Goal: Information Seeking & Learning: Learn about a topic

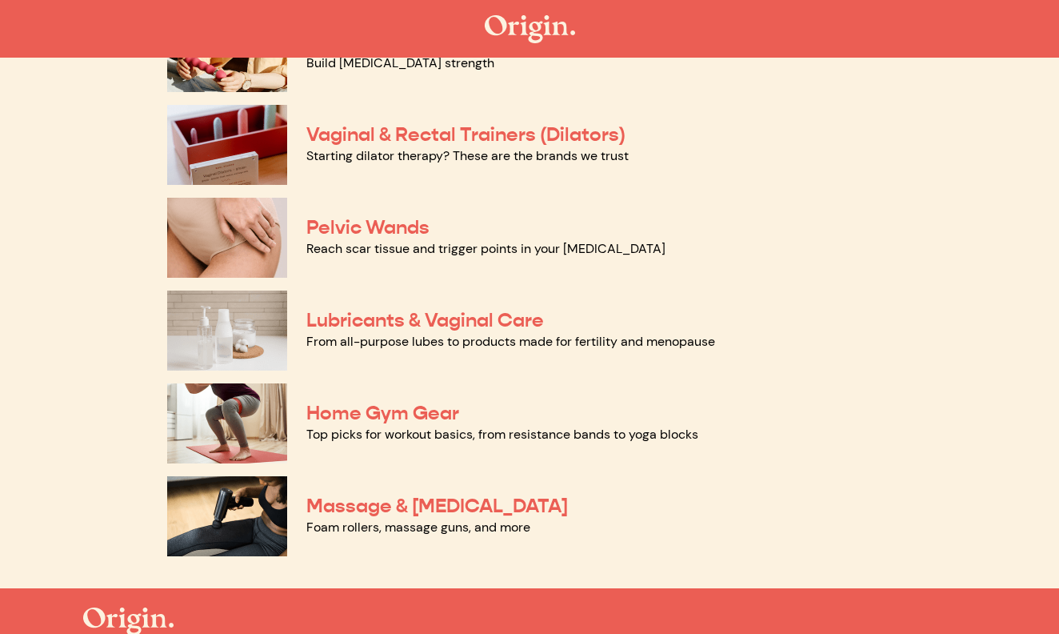
scroll to position [685, 0]
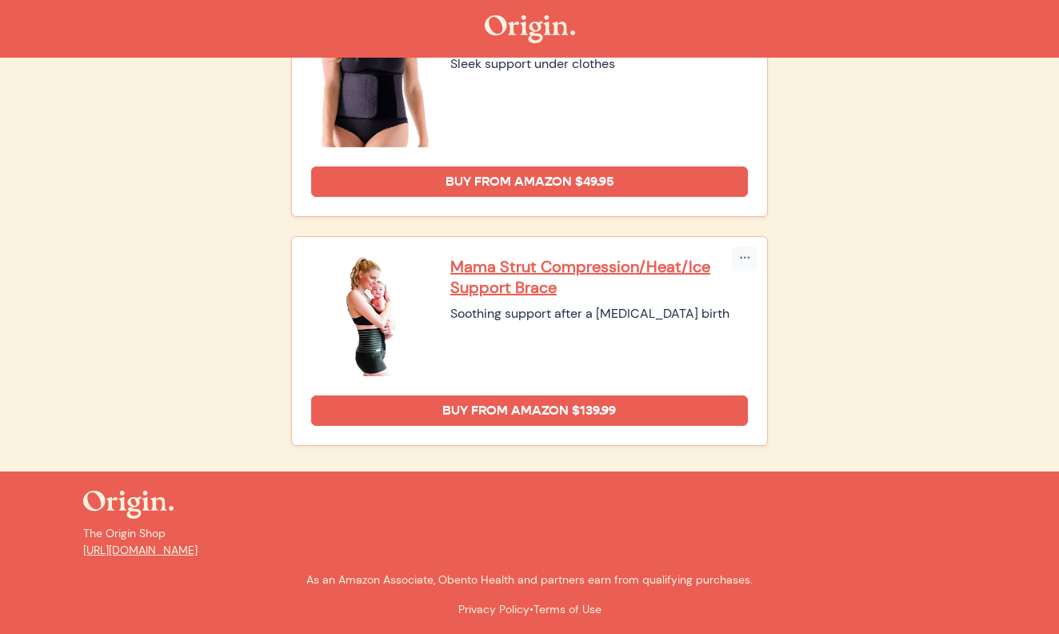
scroll to position [1159, 0]
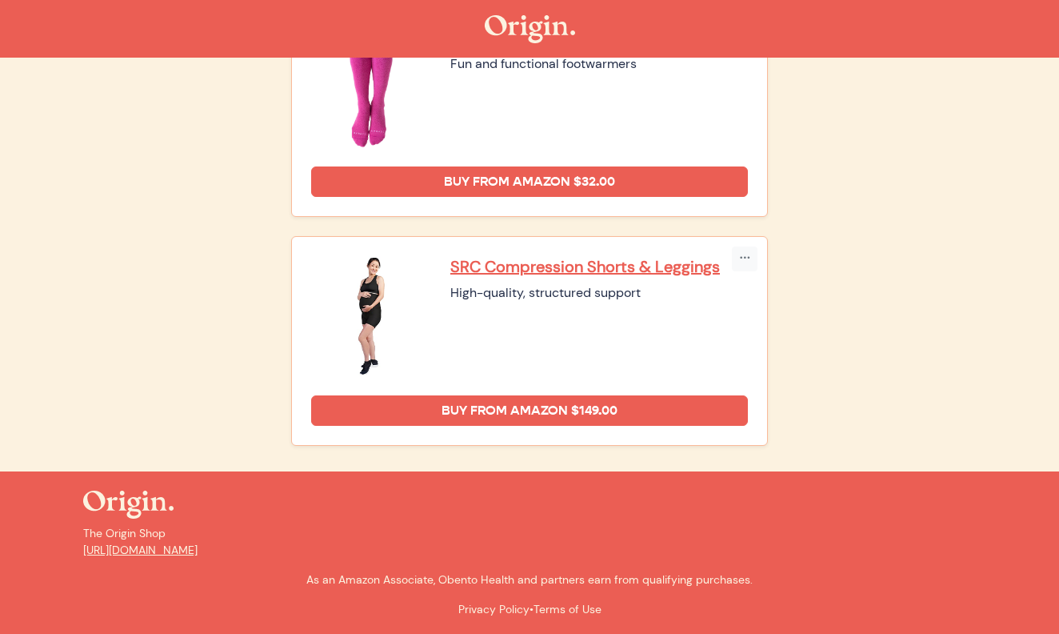
scroll to position [702, 0]
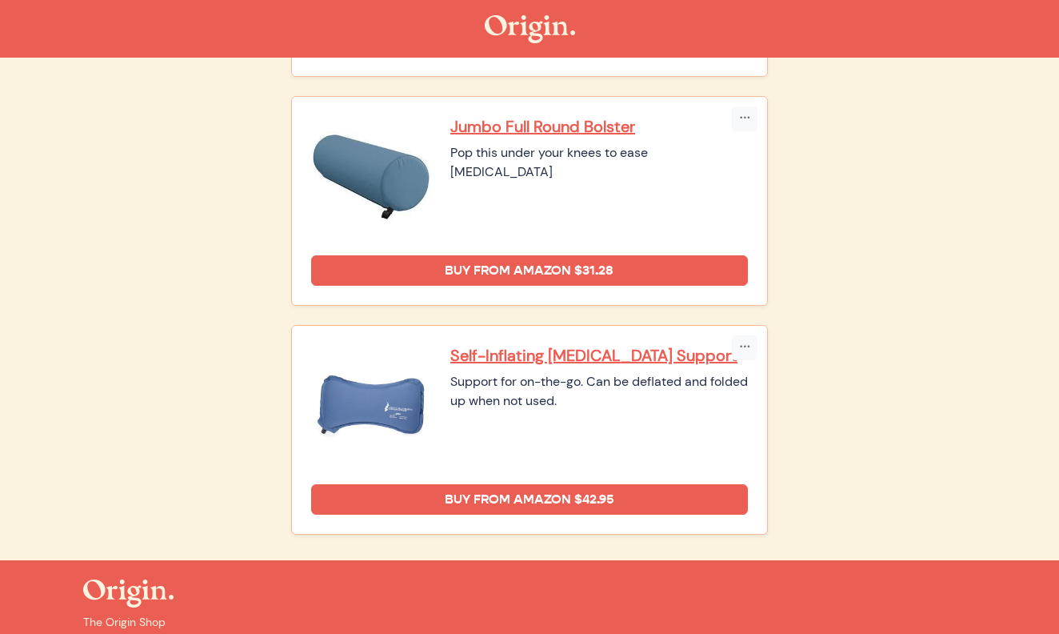
scroll to position [1074, 0]
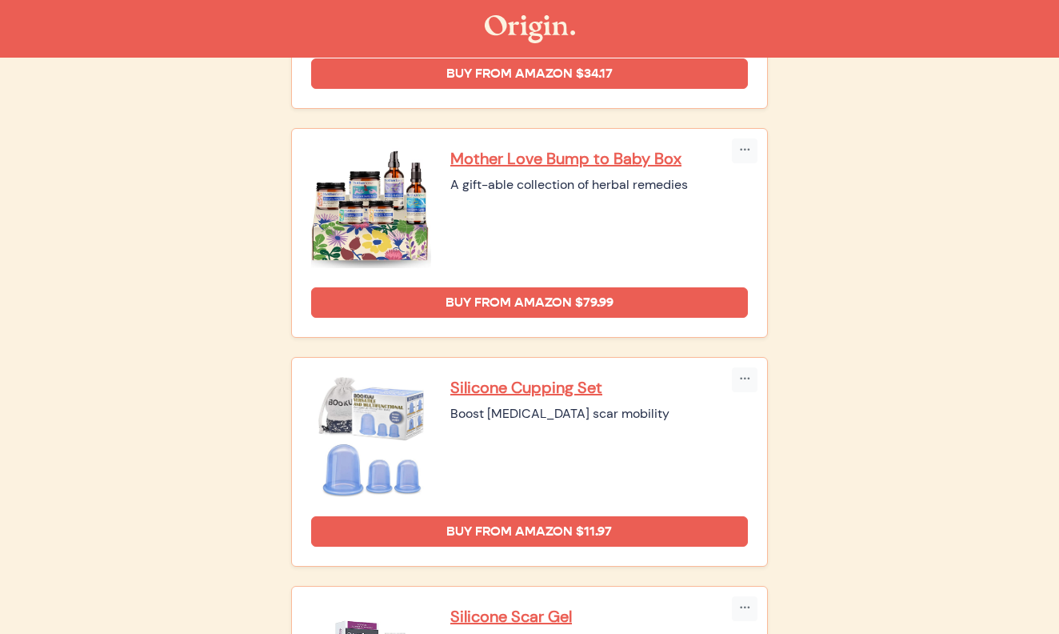
scroll to position [2187, 0]
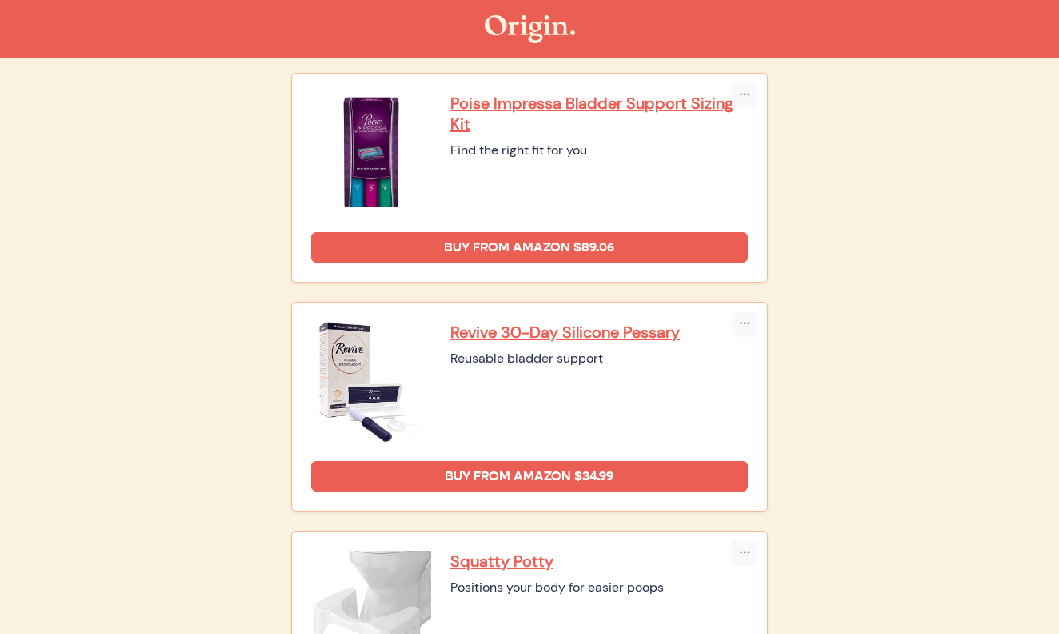
scroll to position [574, 0]
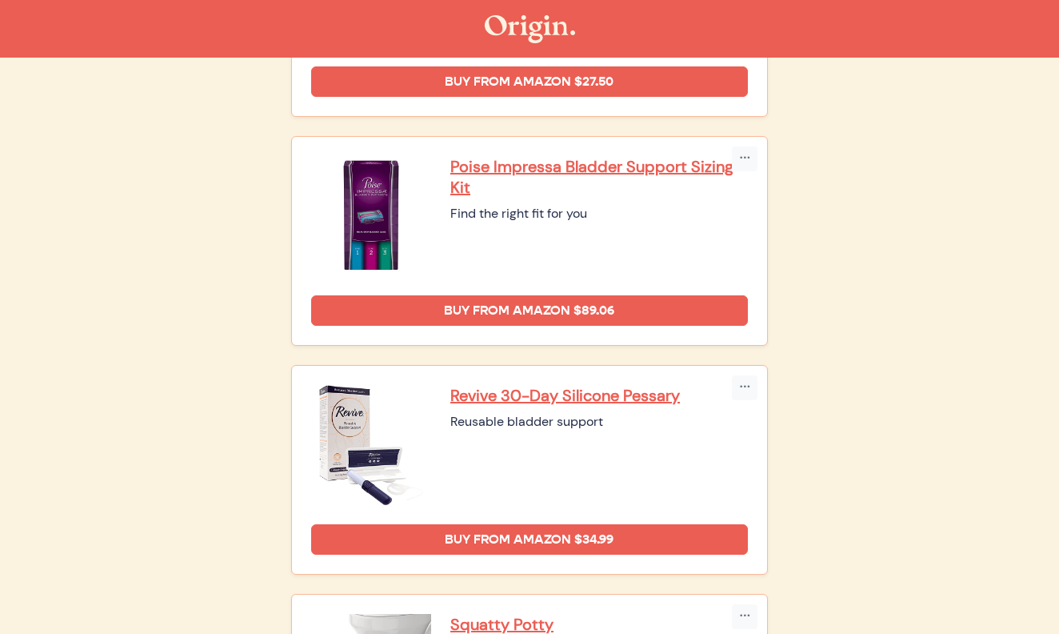
click at [554, 268] on div "Poise Impressa Bladder Support Sizing Kit Find the right fit for you" at bounding box center [599, 216] width 298 height 120
drag, startPoint x: 438, startPoint y: 167, endPoint x: 522, endPoint y: 190, distance: 87.1
click at [522, 190] on div "Poise Impressa Bladder Support Sizing Kit Find the right fit for you" at bounding box center [529, 216] width 437 height 120
copy div "Poise Impressa Bladder Support Sizing Kit"
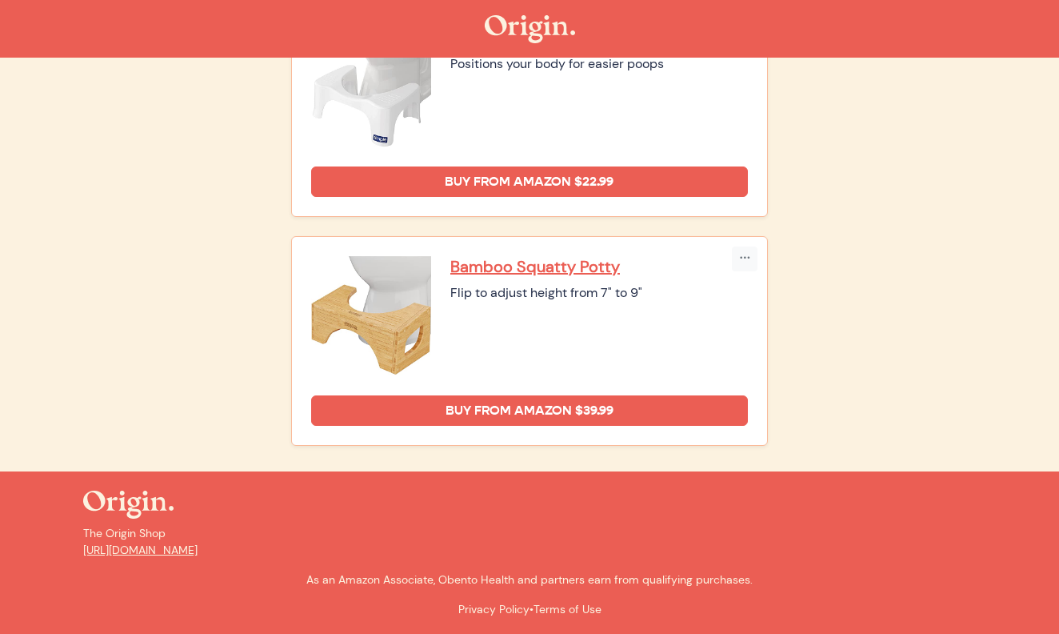
scroll to position [1159, 0]
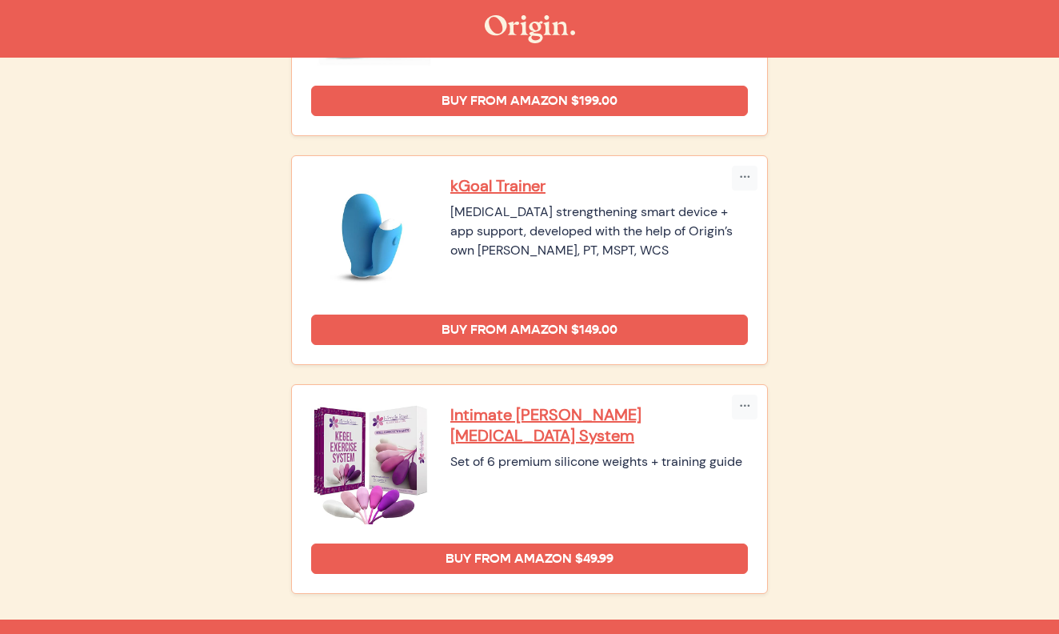
scroll to position [371, 0]
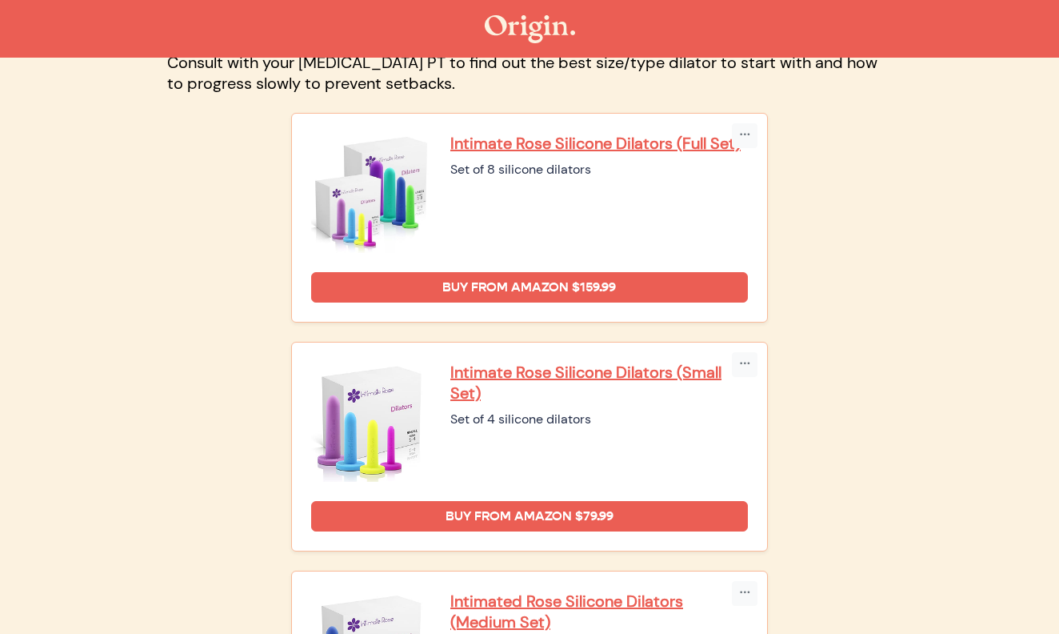
scroll to position [161, 0]
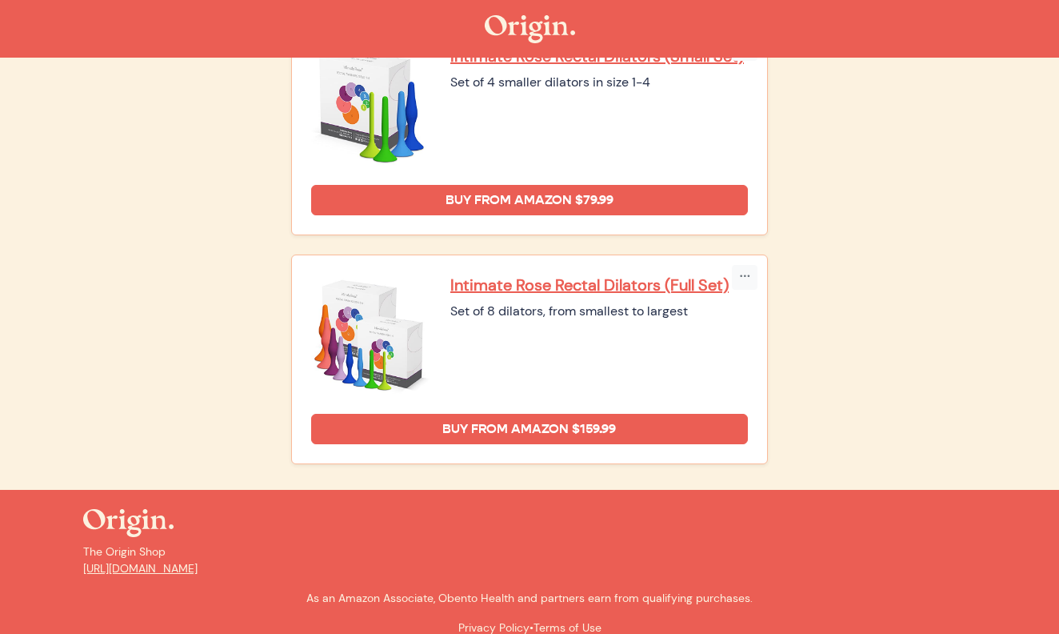
scroll to position [2098, 0]
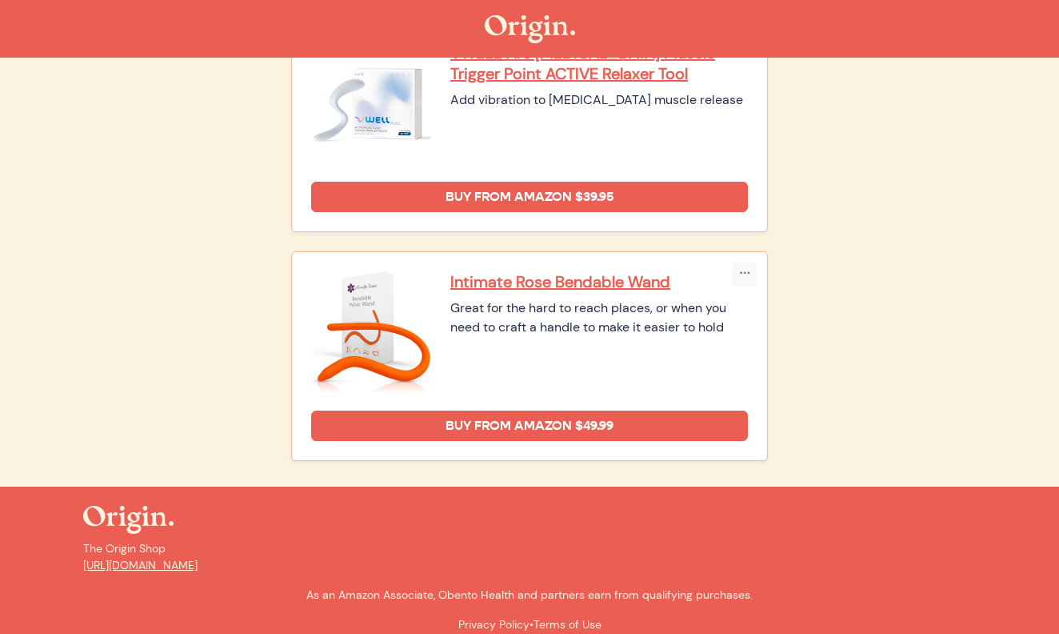
scroll to position [924, 0]
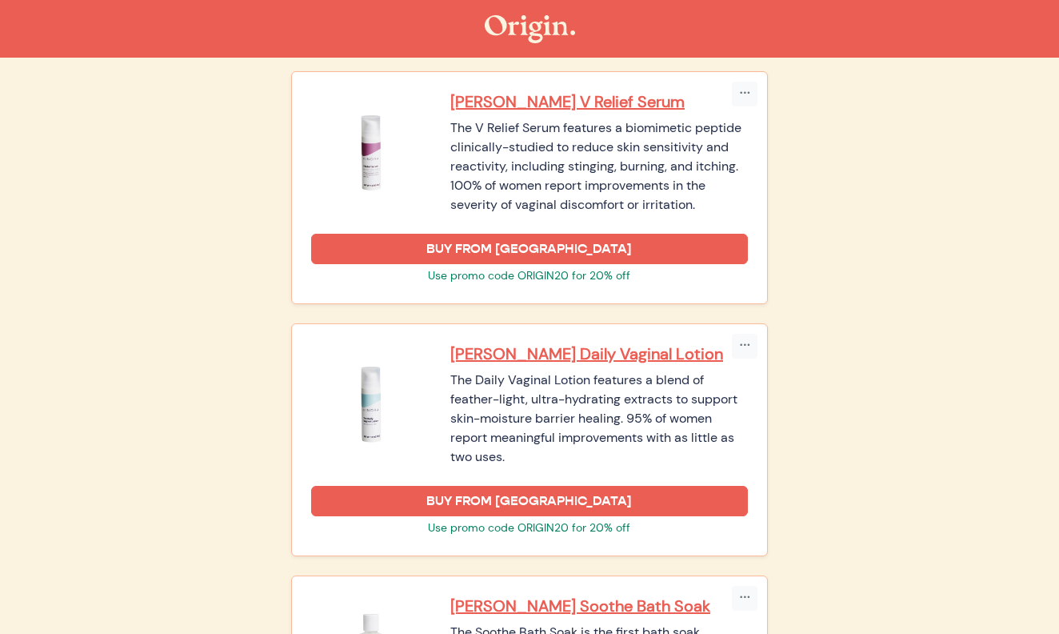
scroll to position [2054, 1]
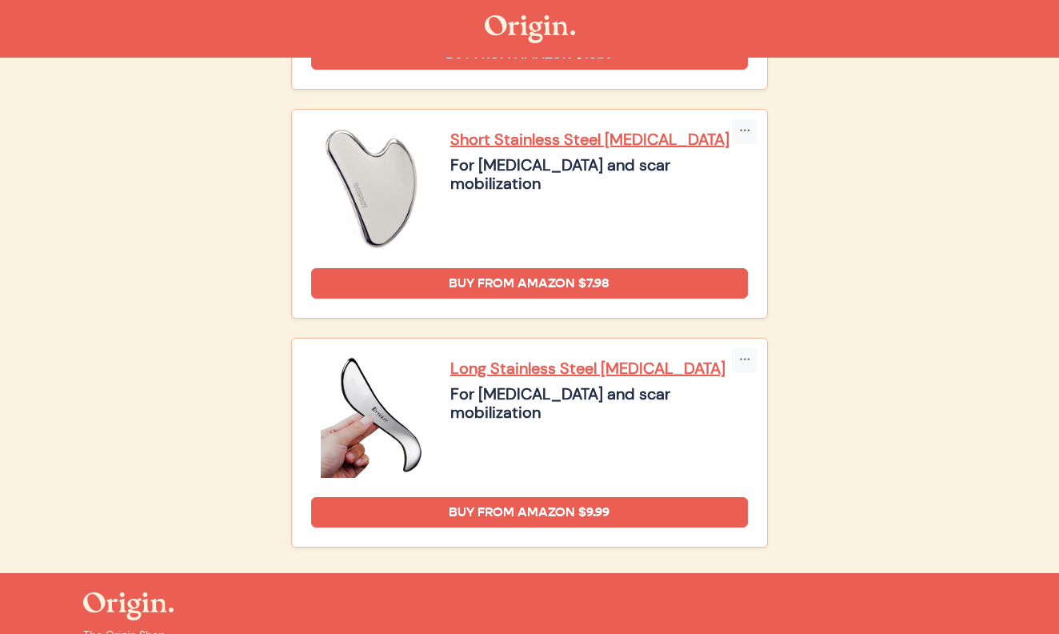
scroll to position [2429, 0]
